Goal: Navigation & Orientation: Find specific page/section

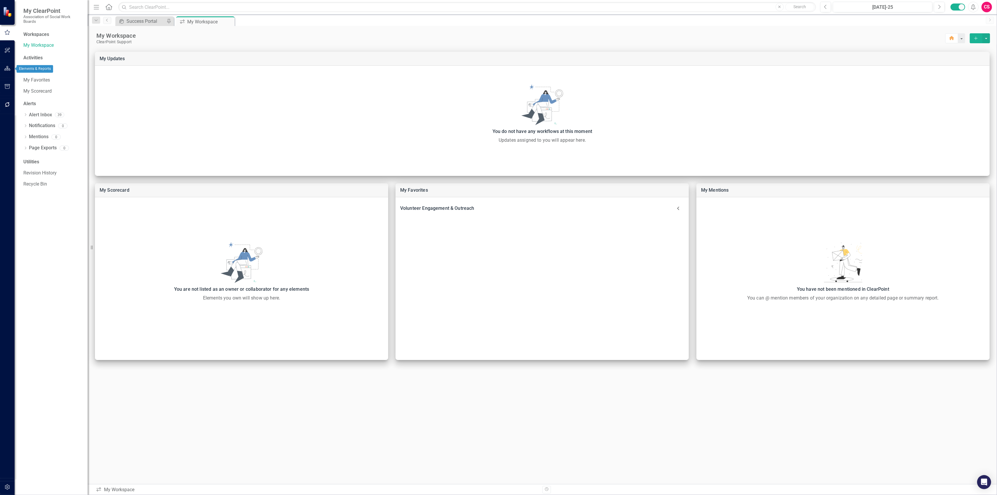
click at [7, 72] on button "button" at bounding box center [7, 68] width 13 height 12
click at [34, 37] on link "Scorecard ASWB" at bounding box center [52, 36] width 58 height 7
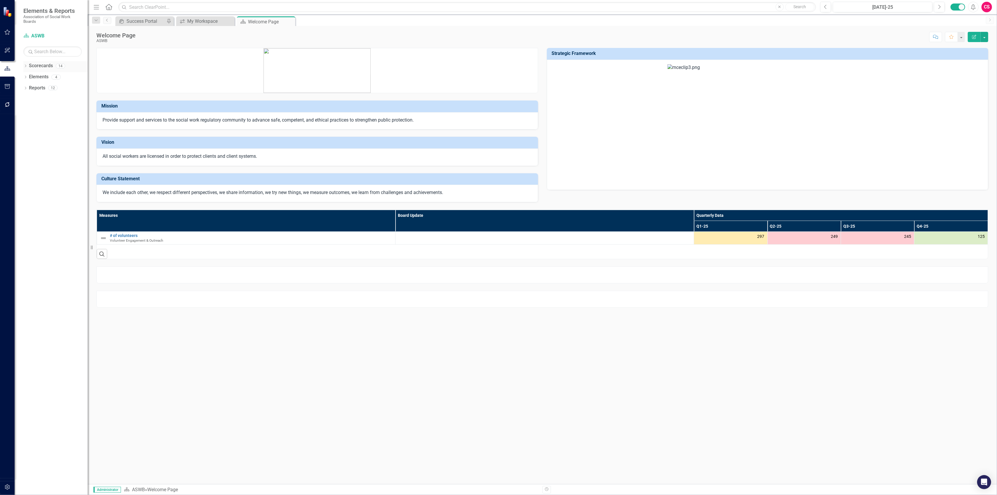
click at [25, 65] on div "Dropdown" at bounding box center [25, 66] width 4 height 5
click at [27, 77] on icon "Dropdown" at bounding box center [28, 77] width 4 height 4
click at [25, 122] on icon "Dropdown" at bounding box center [25, 121] width 4 height 3
click at [32, 124] on link "Elements" at bounding box center [39, 121] width 20 height 7
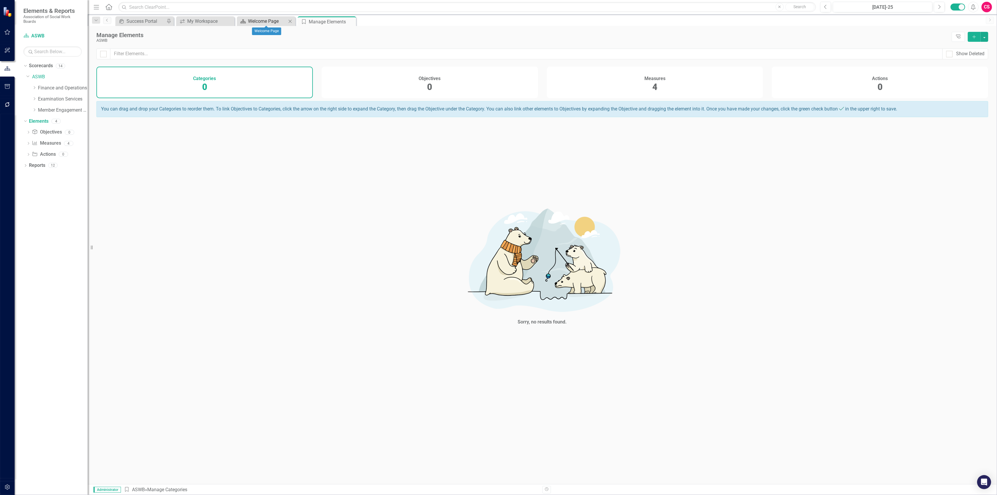
click at [261, 19] on div "Welcome Page" at bounding box center [267, 21] width 39 height 7
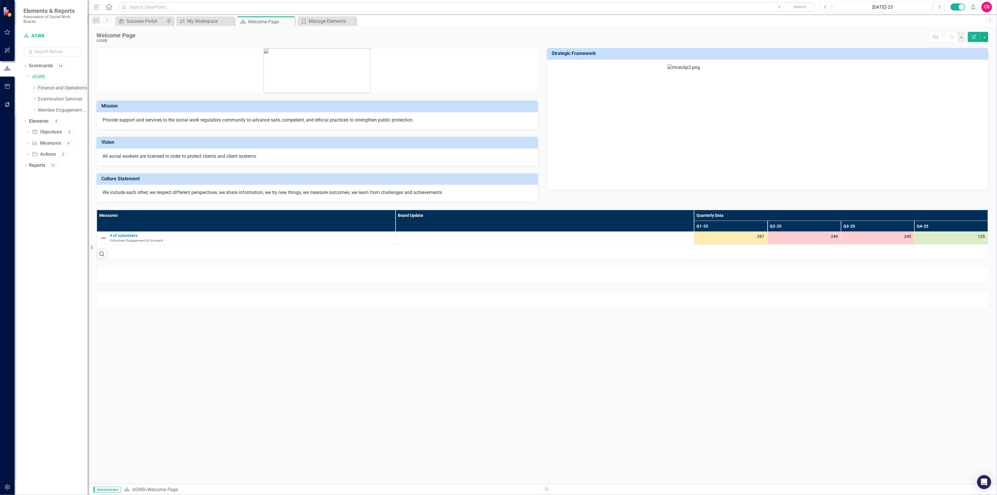
click at [34, 91] on div "Dropdown" at bounding box center [34, 88] width 4 height 5
click at [54, 84] on div "Dropdown Finance and Operations" at bounding box center [59, 88] width 55 height 10
click at [53, 90] on link "Finance and Operations" at bounding box center [63, 88] width 50 height 7
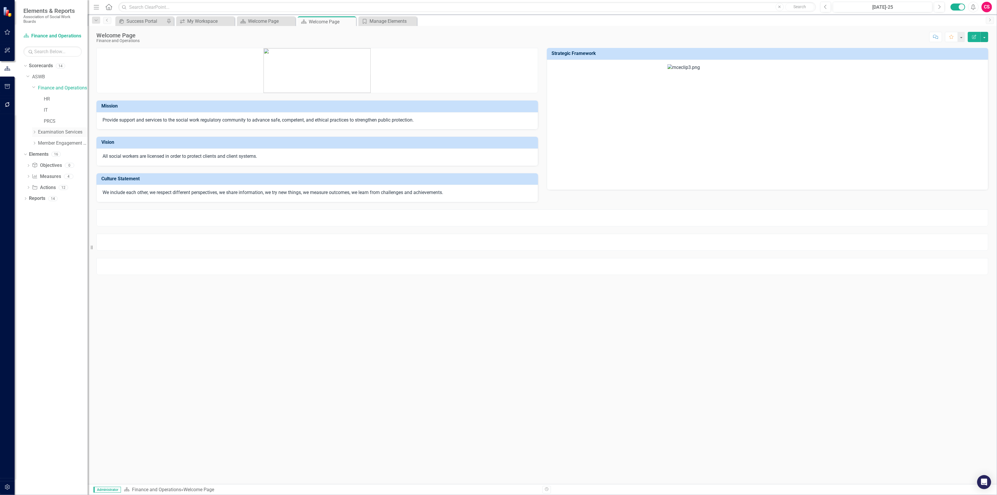
click at [34, 130] on icon "Dropdown" at bounding box center [34, 132] width 4 height 4
click at [33, 168] on div "Dropdown Member Engagement and Regulatory Services" at bounding box center [59, 166] width 55 height 10
click at [34, 168] on div "Dropdown Member Engagement and Regulatory Services" at bounding box center [59, 166] width 55 height 10
click at [37, 164] on icon "Dropdown" at bounding box center [34, 165] width 4 height 4
click at [44, 225] on div "Volunteer Engagement & Outreach" at bounding box center [66, 221] width 44 height 10
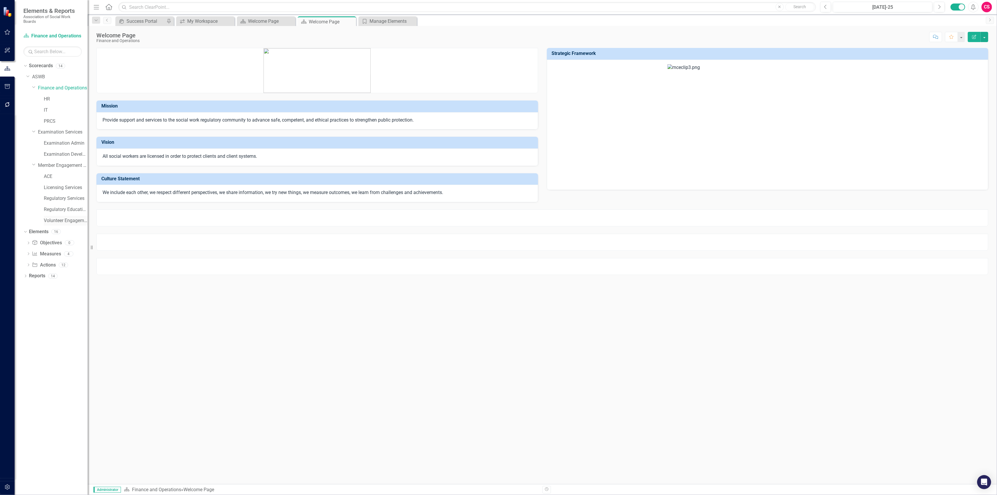
click at [51, 219] on link "Volunteer Engagement & Outreach" at bounding box center [66, 220] width 44 height 7
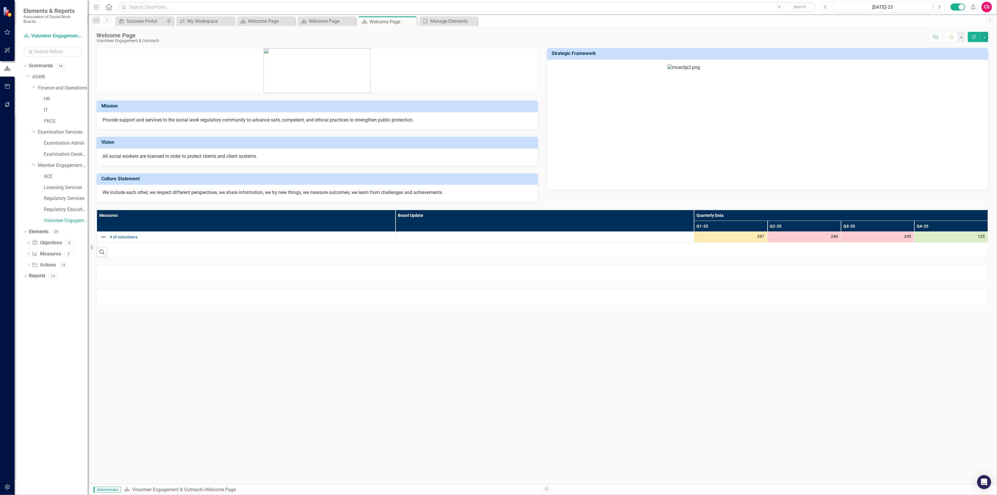
click at [829, 10] on button "Previous" at bounding box center [825, 7] width 11 height 11
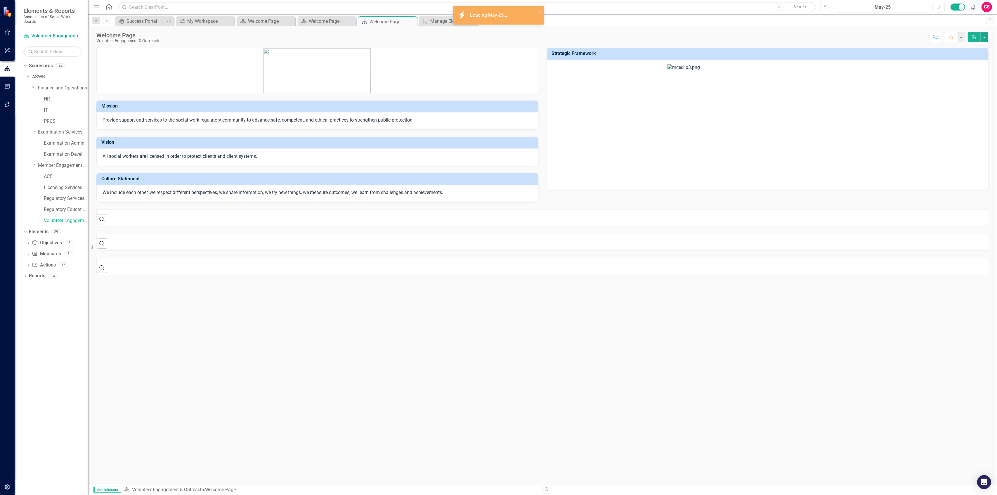
click at [829, 10] on button "Previous" at bounding box center [825, 7] width 11 height 11
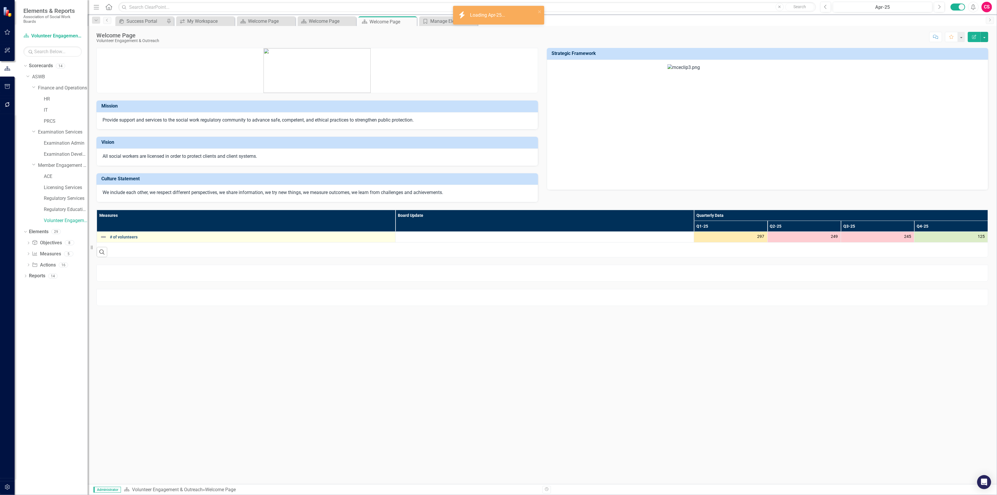
click at [129, 239] on link "# of volunteers" at bounding box center [251, 237] width 282 height 4
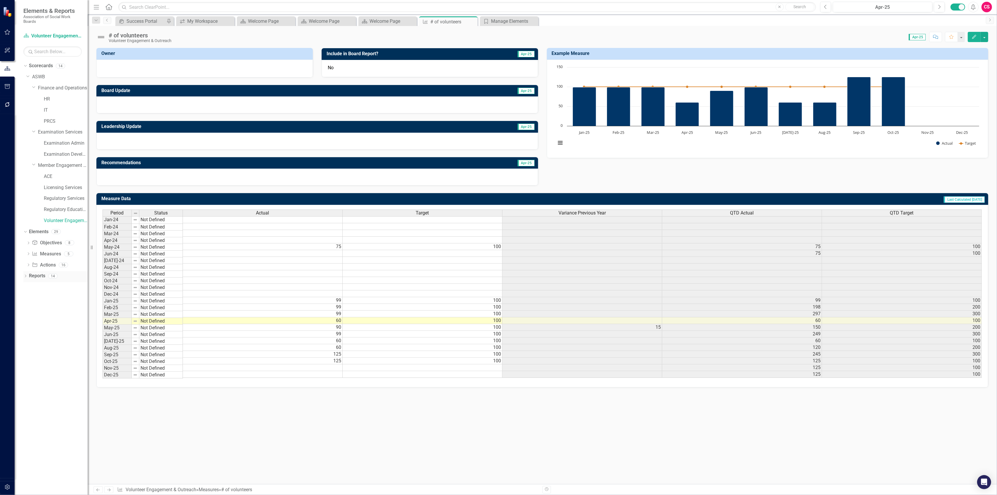
click at [25, 275] on div "Dropdown" at bounding box center [25, 276] width 4 height 5
click at [47, 310] on link "Monthly Leadership Dashboard" at bounding box center [58, 306] width 58 height 9
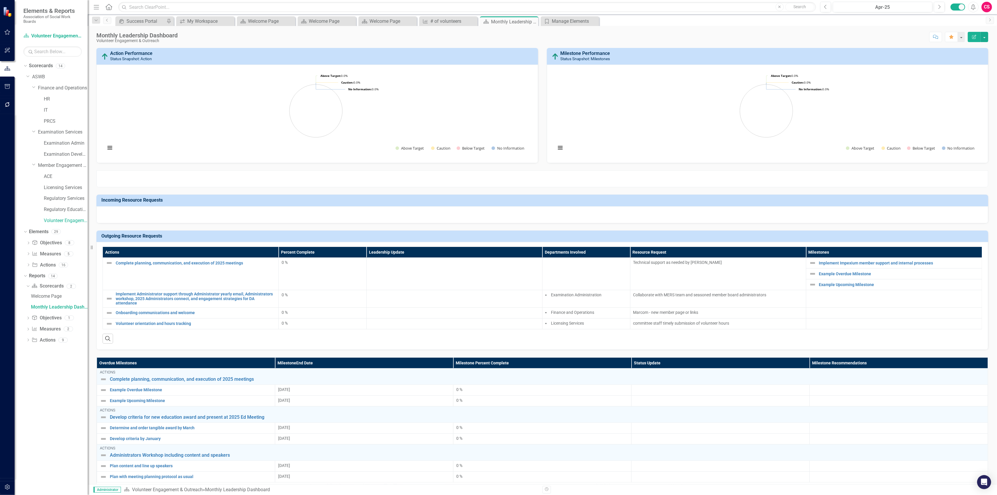
click at [807, 172] on div at bounding box center [542, 178] width 892 height 17
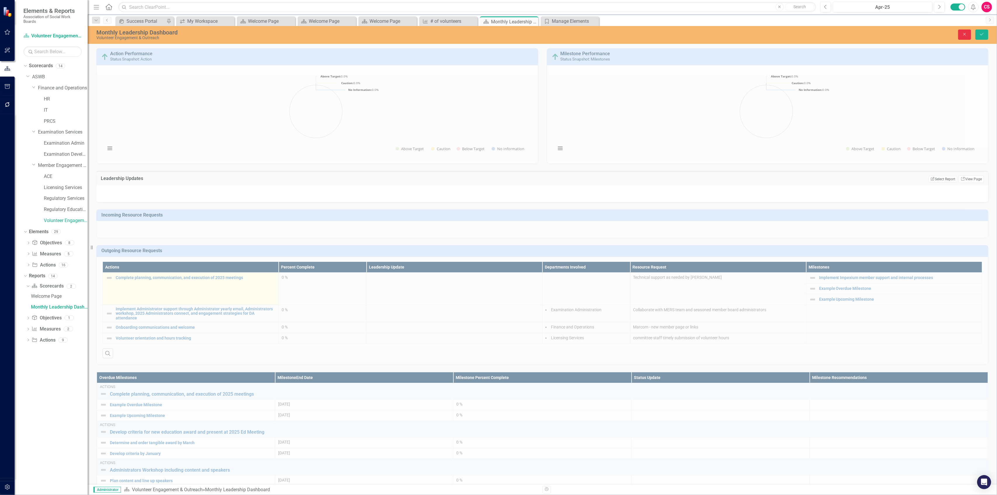
drag, startPoint x: 966, startPoint y: 32, endPoint x: 180, endPoint y: 272, distance: 821.9
click at [967, 32] on button "Close" at bounding box center [964, 34] width 13 height 10
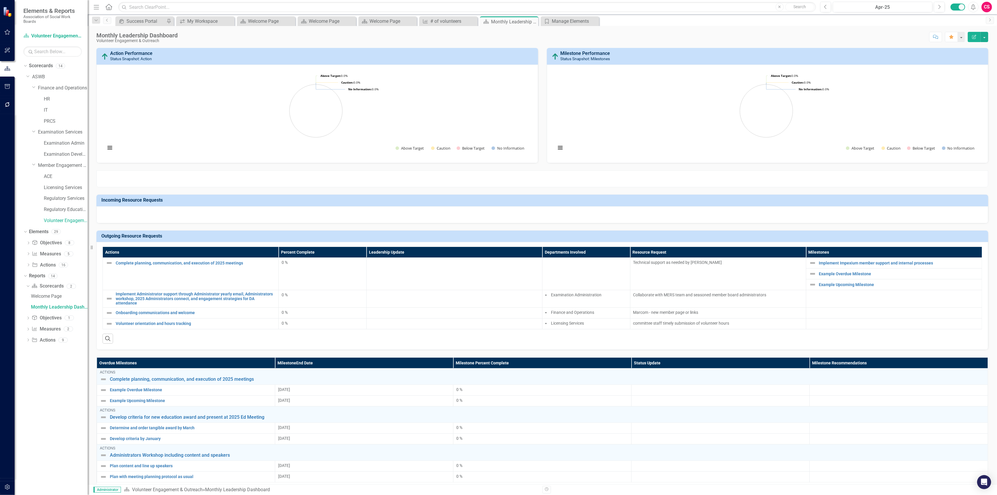
click at [936, 208] on div at bounding box center [542, 214] width 892 height 17
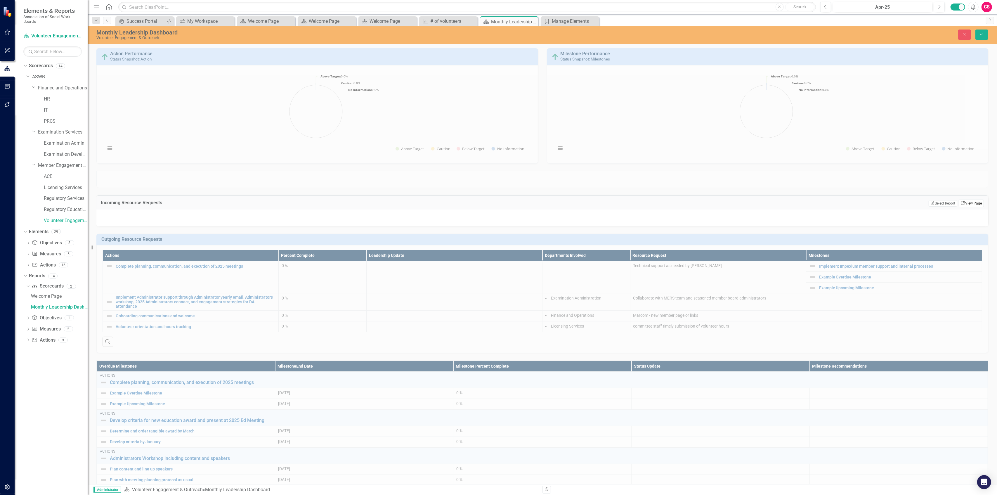
click at [965, 206] on link "Link View Page" at bounding box center [971, 203] width 25 height 8
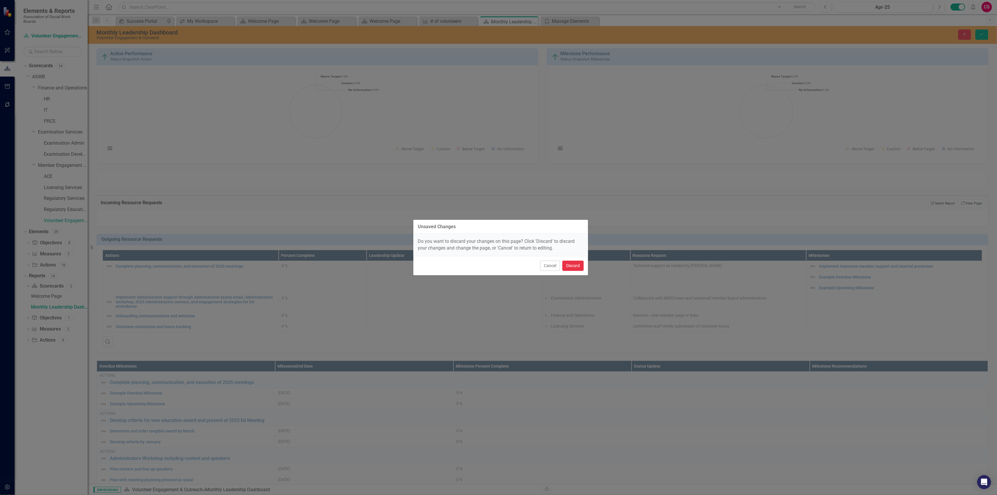
click at [576, 266] on button "Discard" at bounding box center [572, 266] width 21 height 10
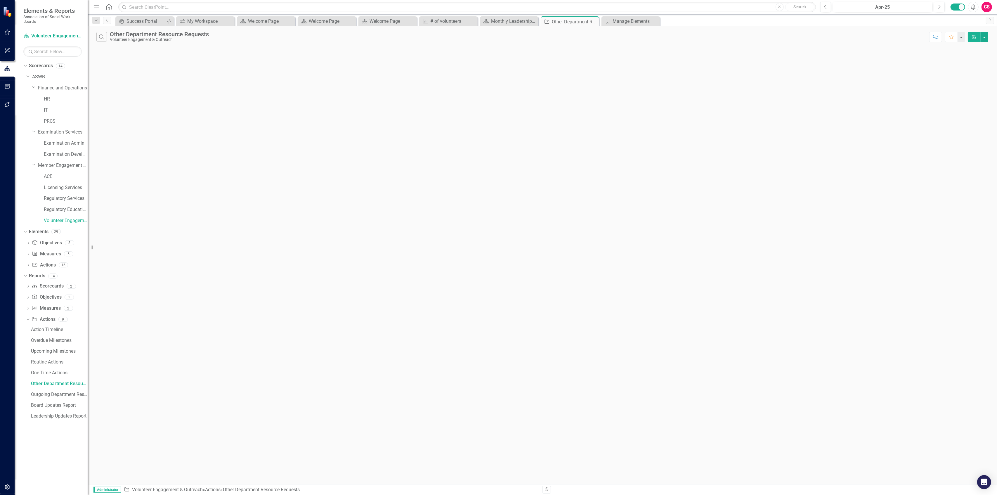
click at [977, 38] on button "Edit Report" at bounding box center [974, 37] width 13 height 10
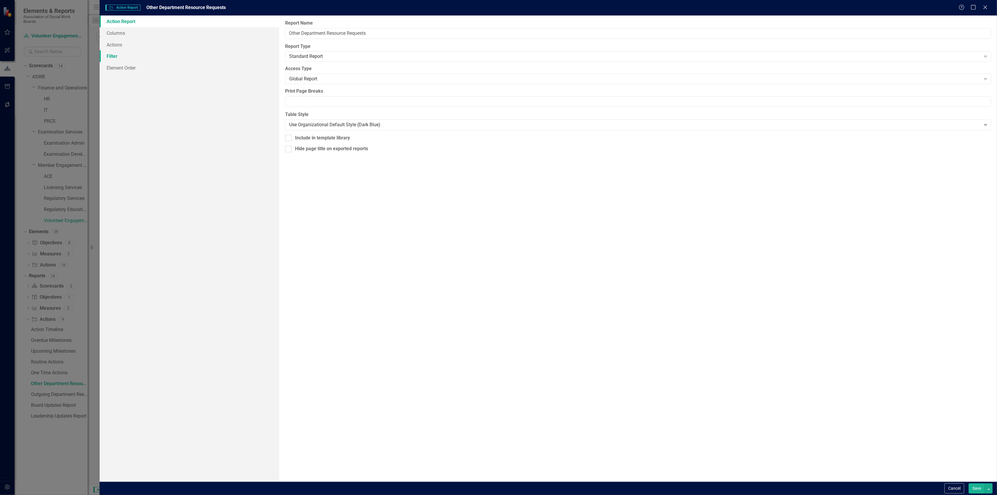
click at [130, 54] on link "Filter" at bounding box center [189, 56] width 179 height 12
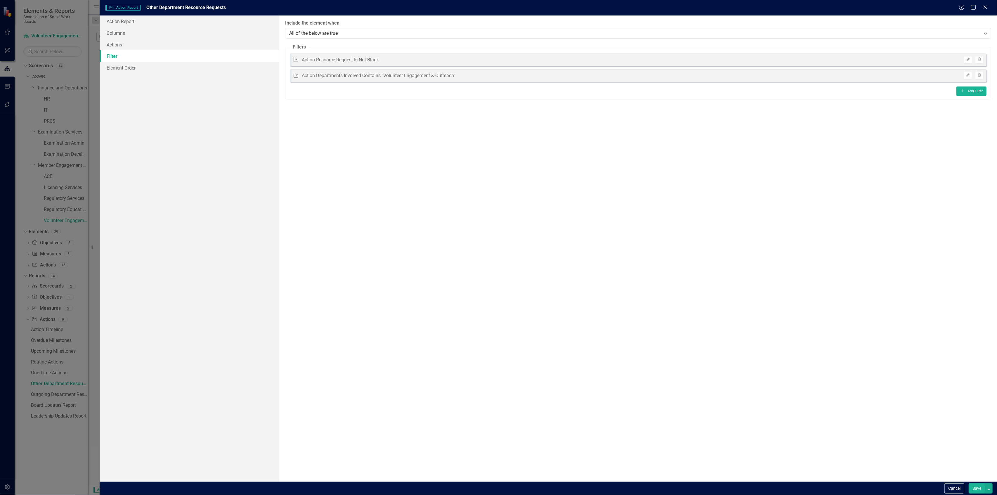
click at [982, 4] on div "Action Action Report Other Department Resource Requests Help Maximize Close" at bounding box center [548, 7] width 897 height 15
click at [987, 8] on icon "Close" at bounding box center [984, 7] width 7 height 6
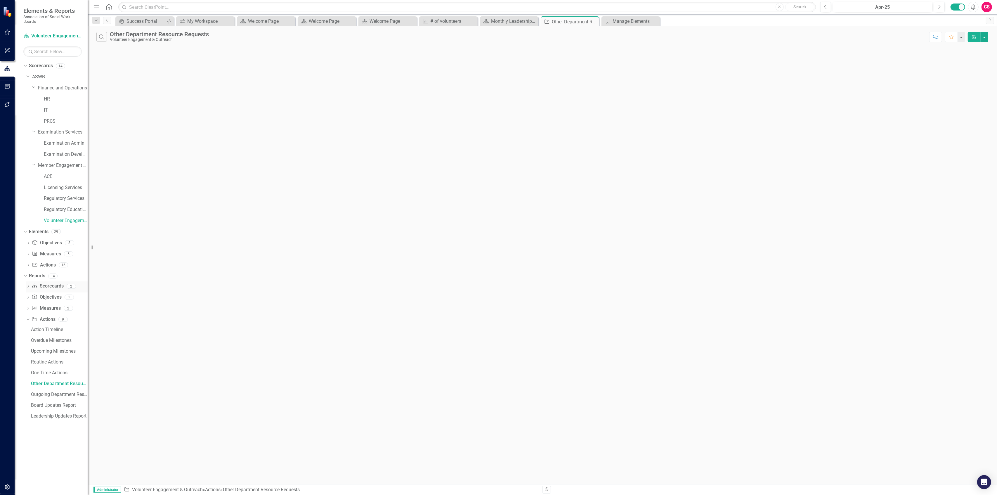
click at [27, 286] on icon "Dropdown" at bounding box center [28, 286] width 4 height 3
click at [46, 305] on div "Monthly Leadership Dashboard" at bounding box center [59, 306] width 57 height 5
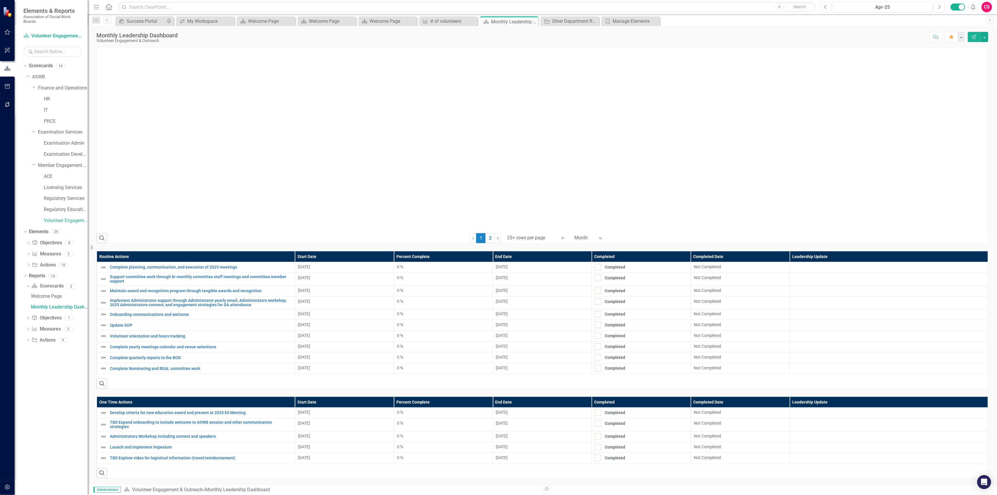
scroll to position [864, 0]
